Goal: Task Accomplishment & Management: Manage account settings

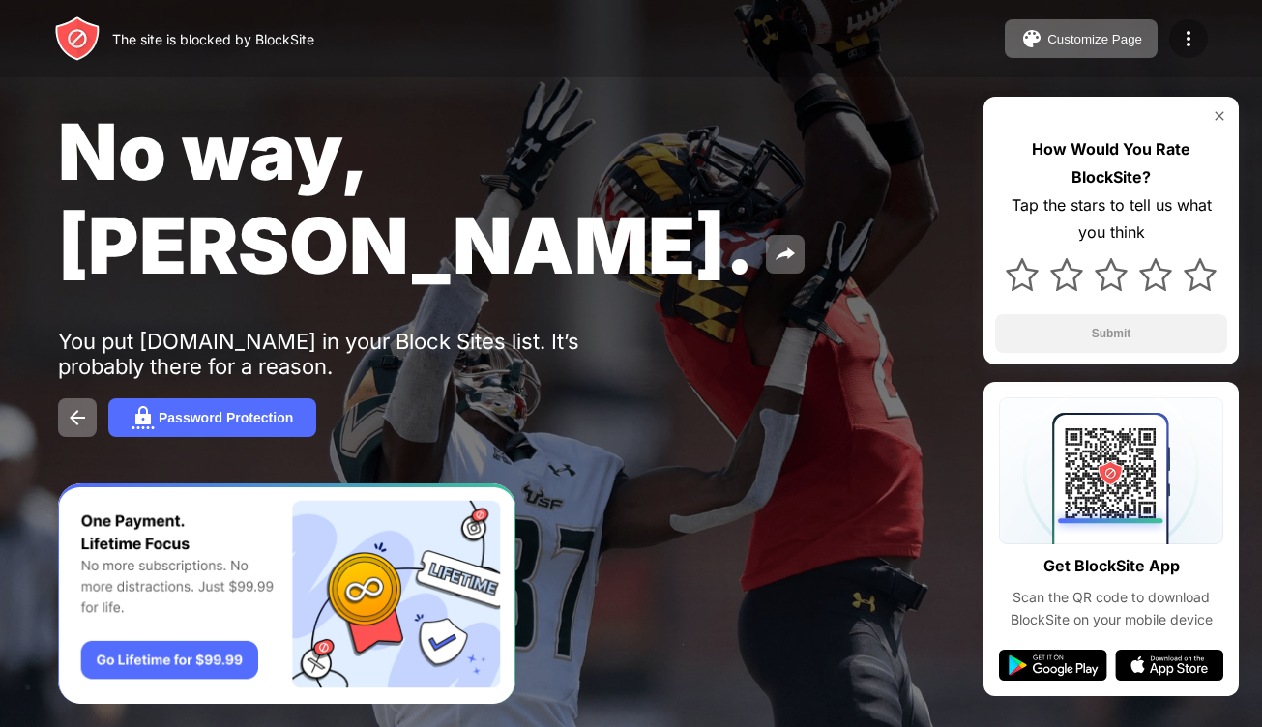
click at [1180, 32] on img at bounding box center [1188, 38] width 23 height 23
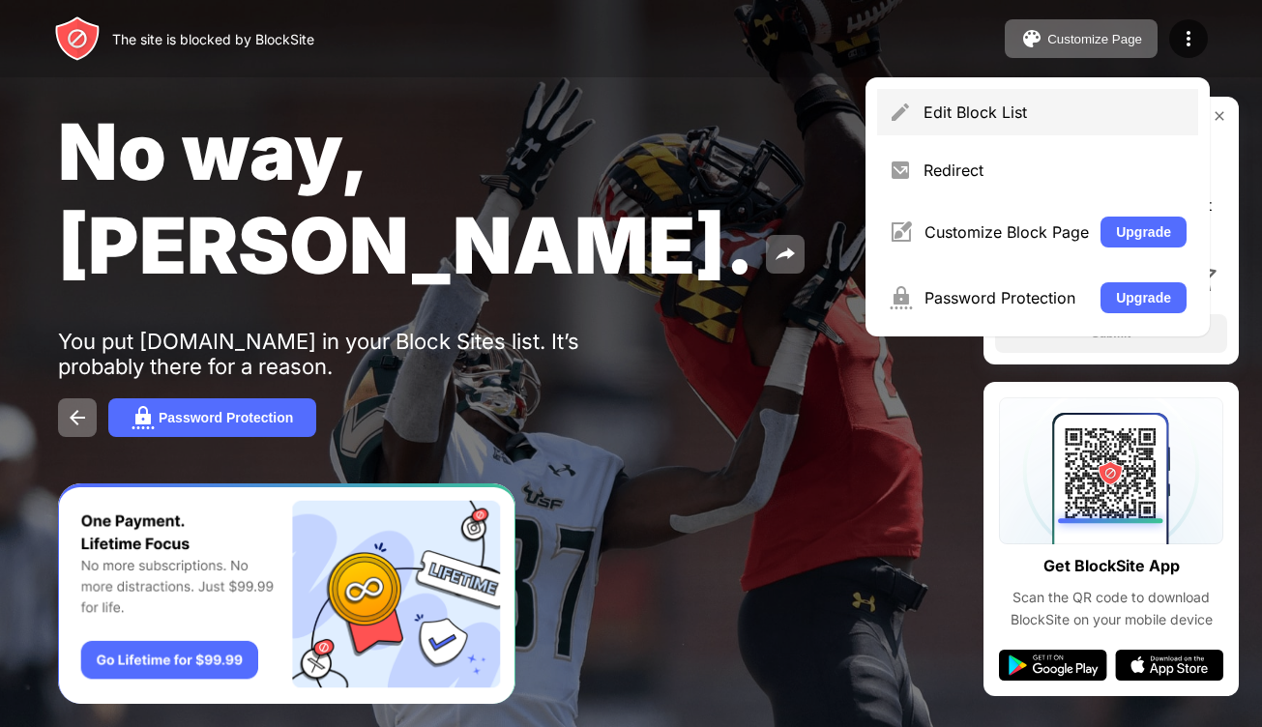
click at [1086, 104] on div "Edit Block List" at bounding box center [1055, 112] width 263 height 19
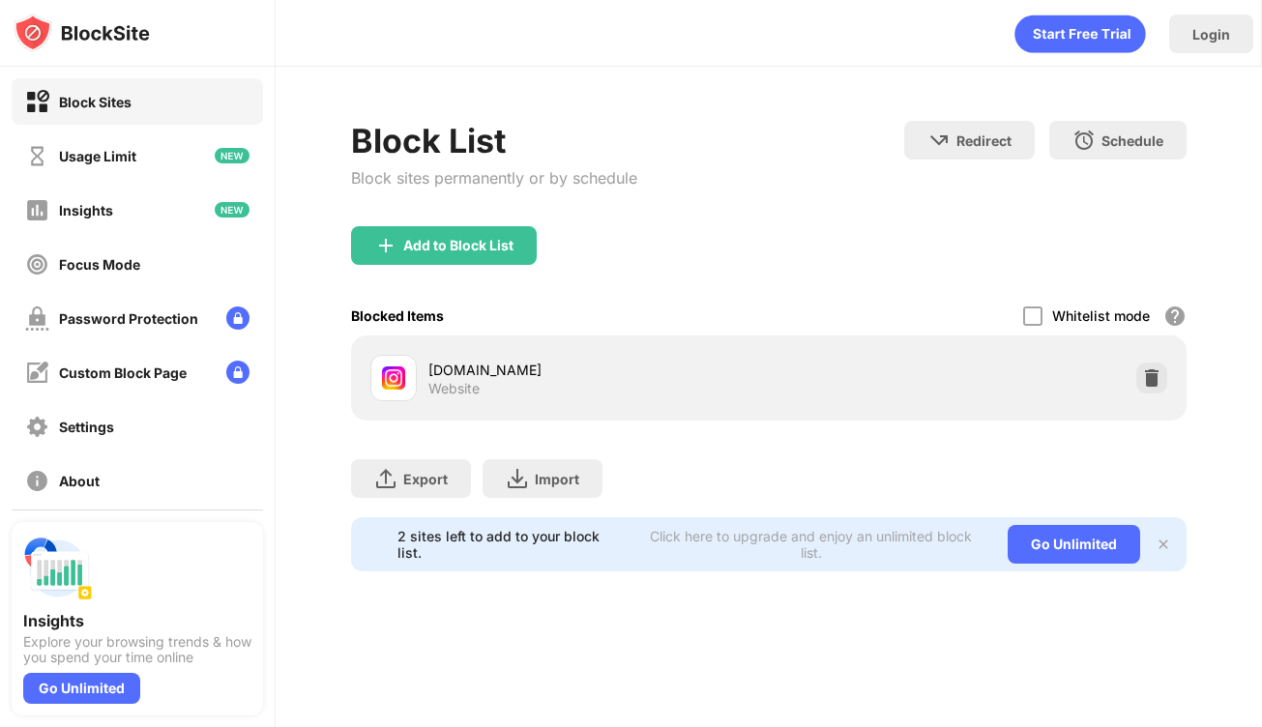
click at [1121, 373] on div "instagram.com Website" at bounding box center [769, 378] width 812 height 62
click at [1139, 379] on div at bounding box center [1152, 378] width 31 height 31
